Goal: Contribute content

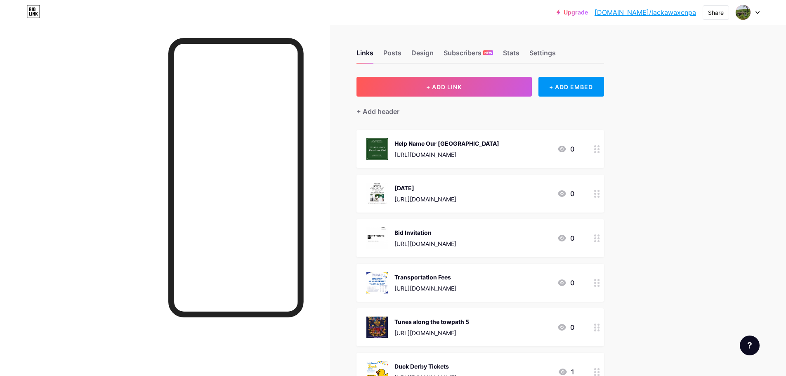
click at [477, 87] on button "+ ADD LINK" at bounding box center [443, 87] width 175 height 20
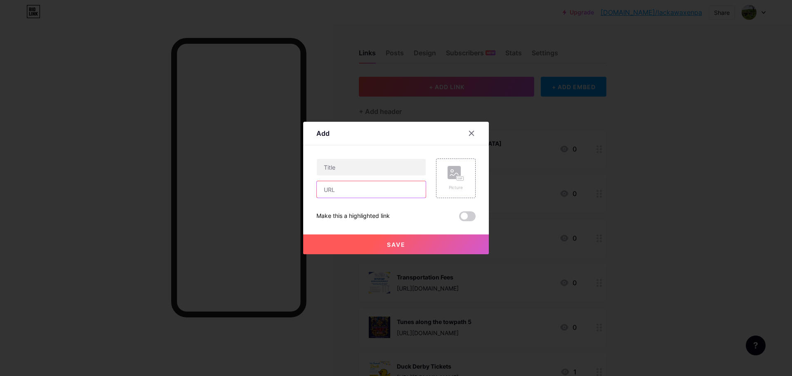
click at [350, 187] on input "text" at bounding box center [371, 189] width 109 height 16
paste input "[URL][DOMAIN_NAME]"
type input "[URL][DOMAIN_NAME]"
click at [333, 170] on input "text" at bounding box center [371, 167] width 109 height 16
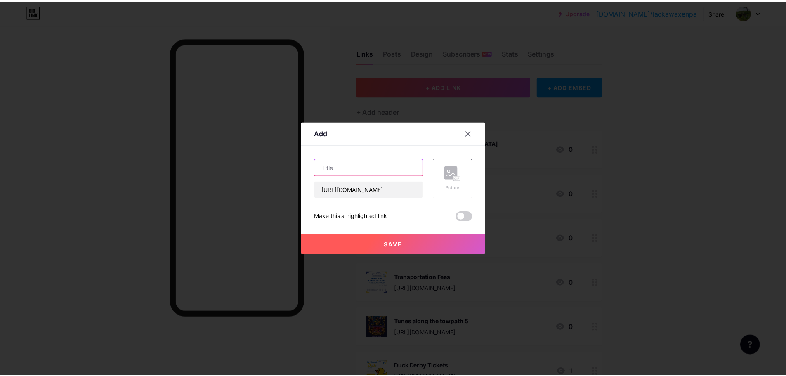
scroll to position [0, 0]
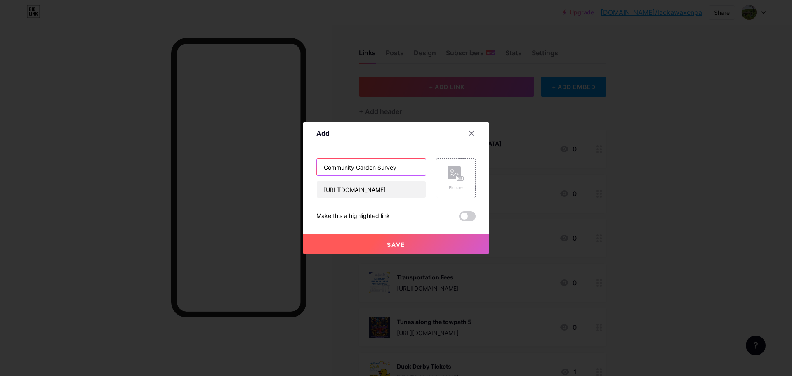
type input "Community Garden Survey"
click at [450, 175] on icon at bounding box center [454, 174] width 8 height 2
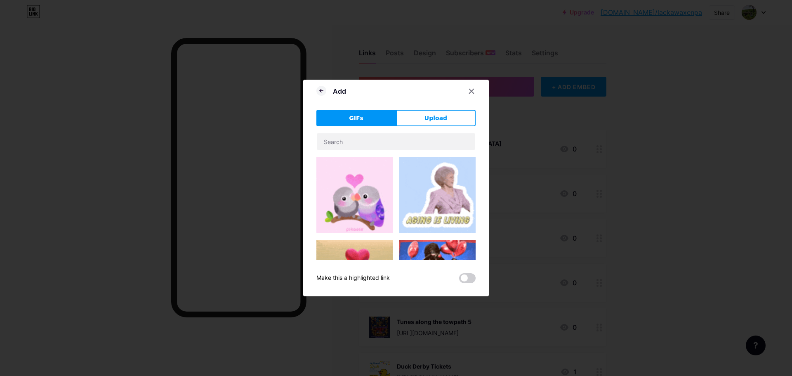
click at [433, 119] on span "Upload" at bounding box center [435, 118] width 23 height 9
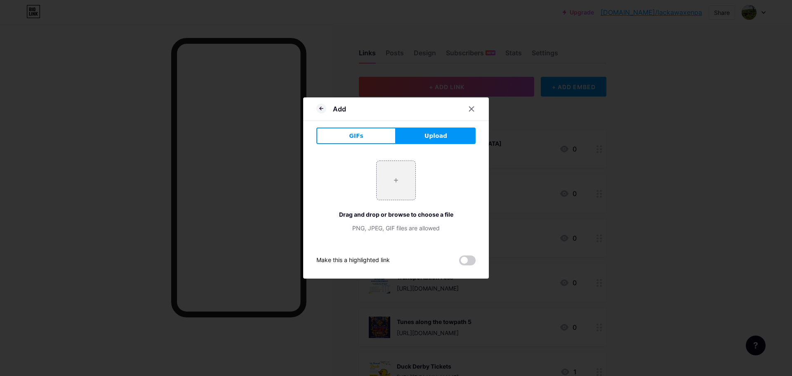
click at [392, 176] on input "file" at bounding box center [395, 180] width 39 height 39
type input "C:\fakepath\TWP IG.png"
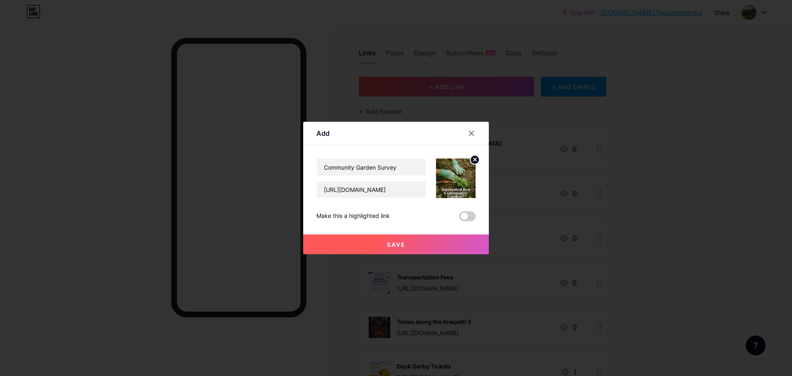
click at [456, 193] on img at bounding box center [456, 178] width 40 height 40
click at [454, 180] on img at bounding box center [456, 178] width 40 height 40
click at [459, 167] on img at bounding box center [456, 178] width 40 height 40
click at [378, 248] on button "Save" at bounding box center [396, 244] width 186 height 20
